Goal: Transaction & Acquisition: Obtain resource

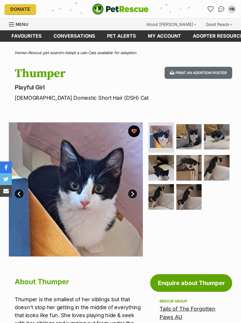
click at [82, 50] on link "Adopt a cat" at bounding box center [75, 52] width 21 height 5
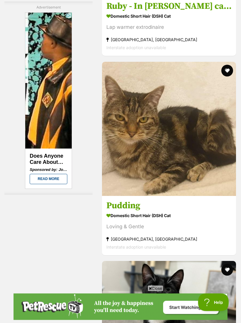
scroll to position [1622, 0]
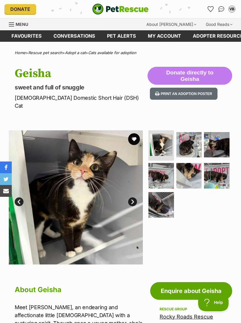
click at [134, 133] on button "favourite" at bounding box center [134, 139] width 12 height 12
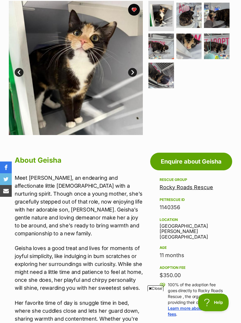
click at [202, 184] on link "Rocky Roads Rescue" at bounding box center [186, 187] width 53 height 6
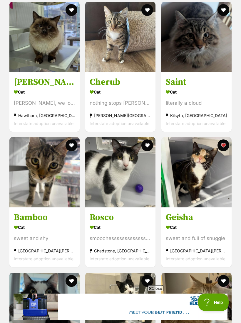
scroll to position [704, 0]
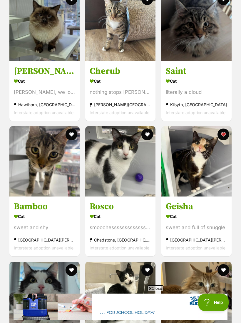
click at [34, 205] on h3 "Bamboo" at bounding box center [44, 206] width 61 height 11
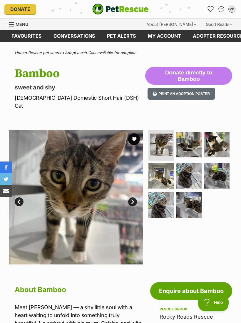
click at [135, 136] on button "favourite" at bounding box center [134, 139] width 12 height 12
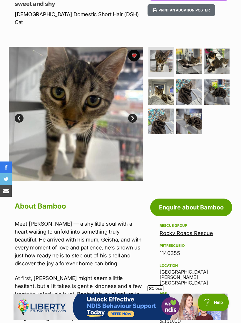
scroll to position [93, 0]
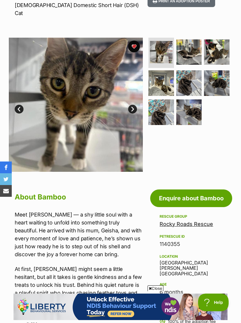
click at [204, 221] on link "Rocky Roads Rescue" at bounding box center [186, 224] width 53 height 6
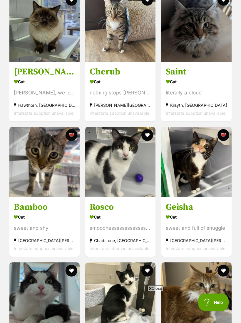
scroll to position [704, 0]
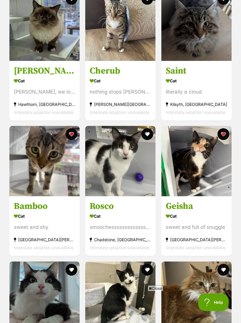
click at [191, 204] on h3 "Geisha" at bounding box center [196, 206] width 61 height 11
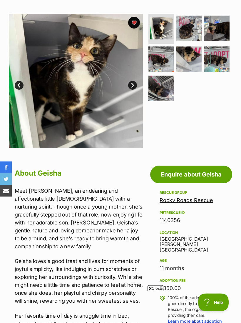
scroll to position [116, 0]
click at [207, 197] on link "Rocky Roads Rescue" at bounding box center [186, 200] width 53 height 6
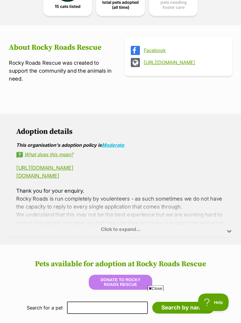
click at [132, 230] on div "Click to expand..." at bounding box center [120, 214] width 226 height 46
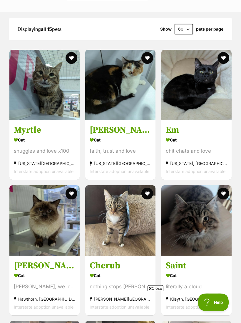
scroll to position [705, 0]
click at [41, 264] on h3 "Norman" at bounding box center [44, 265] width 61 height 11
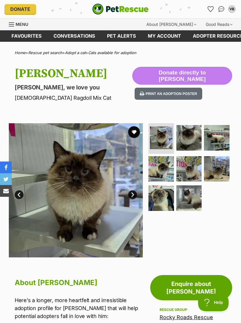
click at [208, 8] on icon "Favourites" at bounding box center [210, 9] width 6 height 6
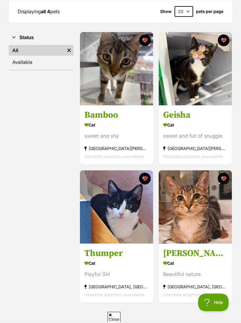
click at [182, 120] on div "Cat" at bounding box center [195, 124] width 64 height 9
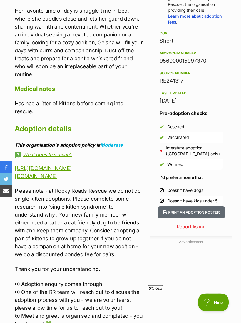
scroll to position [416, 0]
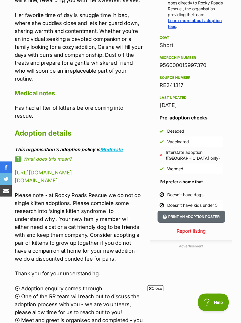
click at [50, 177] on link "www.rockyroadsrescue.org" at bounding box center [36, 180] width 43 height 6
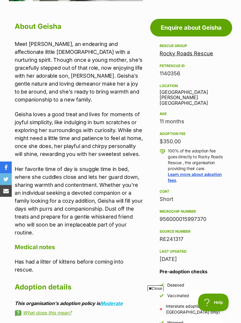
scroll to position [0, 0]
click at [207, 50] on link "Rocky Roads Rescue" at bounding box center [186, 53] width 53 height 6
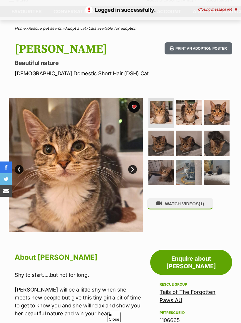
click at [163, 110] on img at bounding box center [161, 112] width 23 height 23
click at [163, 111] on img at bounding box center [161, 112] width 23 height 23
click at [190, 112] on img at bounding box center [189, 113] width 26 height 26
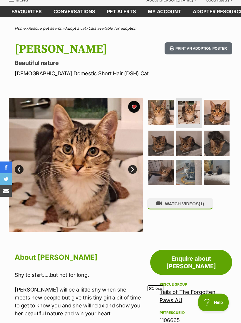
click at [218, 118] on img at bounding box center [217, 113] width 26 height 26
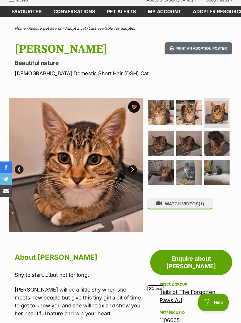
click at [163, 147] on img at bounding box center [161, 143] width 26 height 26
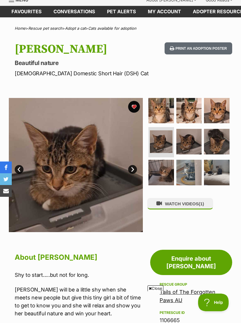
click at [188, 146] on img at bounding box center [189, 142] width 26 height 26
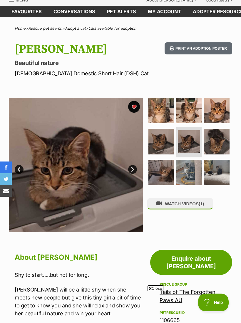
click at [218, 141] on img at bounding box center [217, 142] width 26 height 26
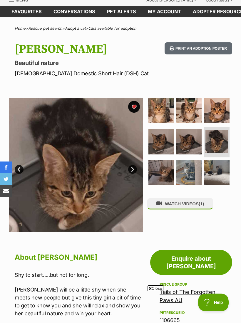
click at [162, 174] on img at bounding box center [161, 173] width 26 height 26
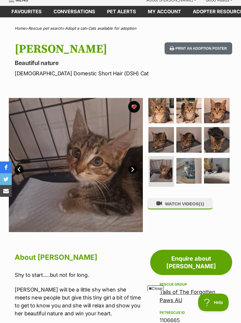
click at [194, 169] on img at bounding box center [189, 171] width 26 height 26
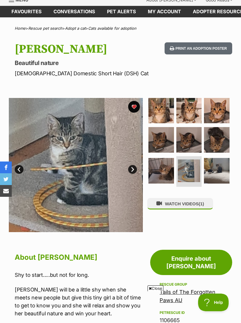
click at [220, 169] on img at bounding box center [217, 171] width 26 height 26
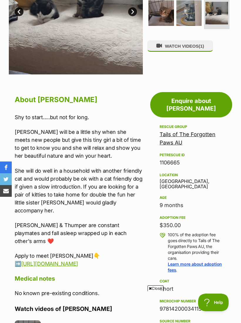
scroll to position [182, 0]
click at [210, 131] on link "Tails of The Forgotten Paws AU" at bounding box center [188, 138] width 56 height 14
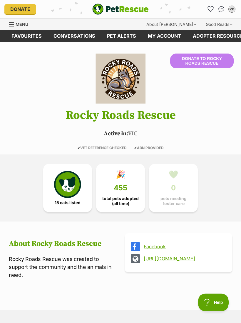
click at [211, 6] on icon "Favourites" at bounding box center [211, 8] width 6 height 5
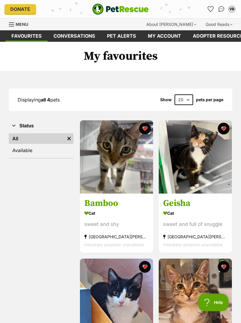
click at [106, 202] on h3 "Bamboo" at bounding box center [116, 202] width 64 height 11
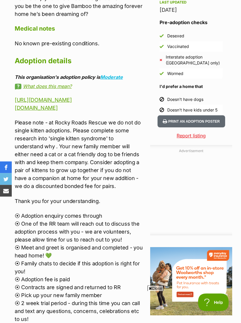
scroll to position [511, 0]
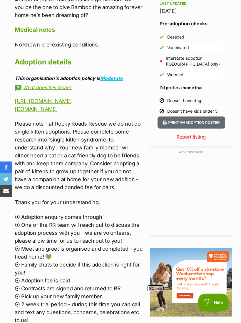
click at [58, 106] on link "[DOMAIN_NAME]" at bounding box center [36, 109] width 43 height 6
